Goal: Find specific page/section: Find specific page/section

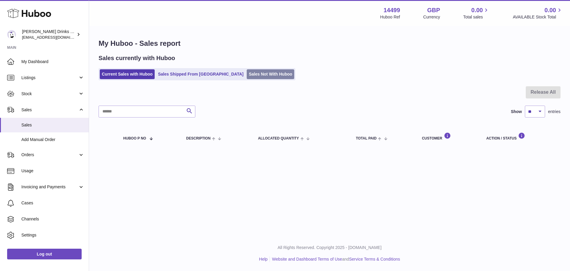
click at [247, 77] on link "Sales Not With Huboo" at bounding box center [271, 74] width 48 height 10
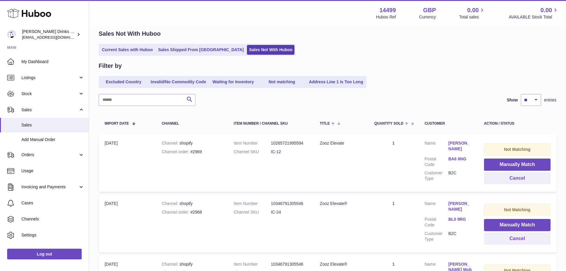
scroll to position [550, 0]
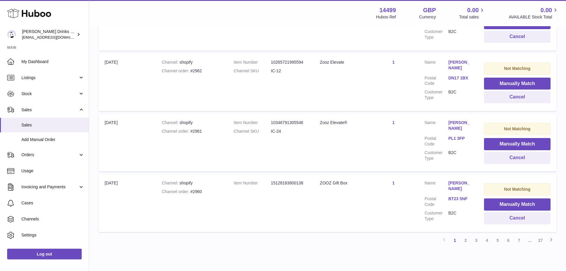
drag, startPoint x: 346, startPoint y: 75, endPoint x: 359, endPoint y: 170, distance: 96.0
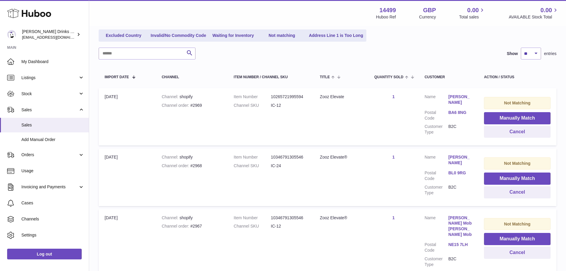
scroll to position [0, 0]
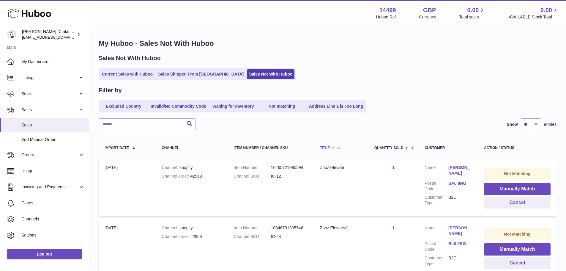
drag, startPoint x: 359, startPoint y: 218, endPoint x: 355, endPoint y: 154, distance: 63.4
drag, startPoint x: 376, startPoint y: 220, endPoint x: 370, endPoint y: 171, distance: 49.9
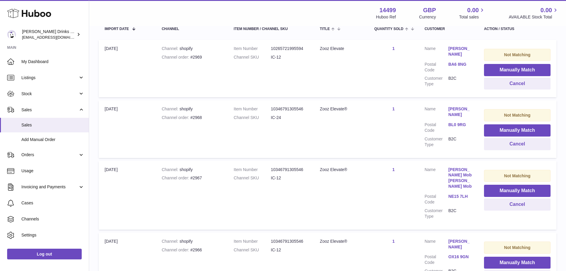
scroll to position [550, 0]
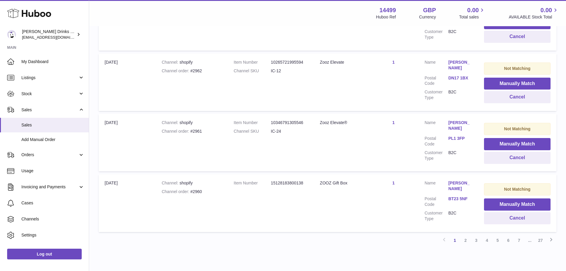
drag, startPoint x: 412, startPoint y: 73, endPoint x: 414, endPoint y: 179, distance: 106.4
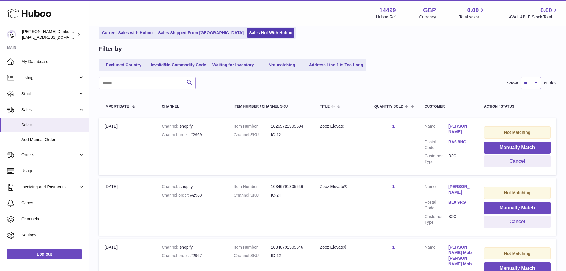
scroll to position [0, 0]
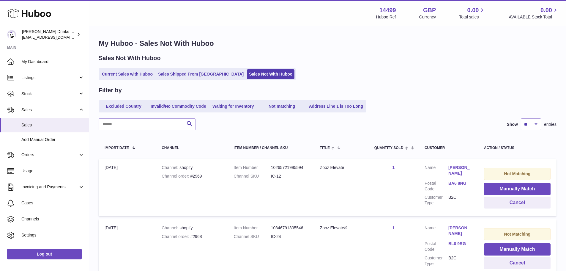
drag, startPoint x: 386, startPoint y: 231, endPoint x: 385, endPoint y: 120, distance: 111.1
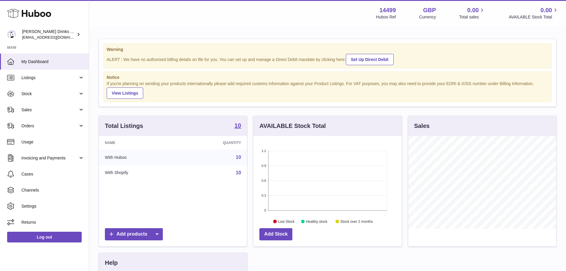
scroll to position [93, 148]
